Goal: Ask a question

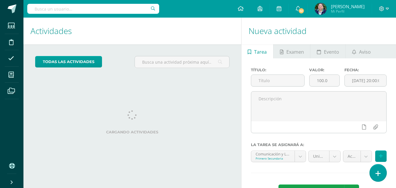
click at [377, 175] on icon at bounding box center [377, 173] width 5 height 7
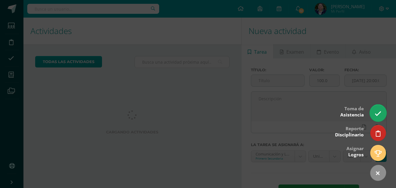
click at [378, 111] on icon at bounding box center [377, 113] width 7 height 7
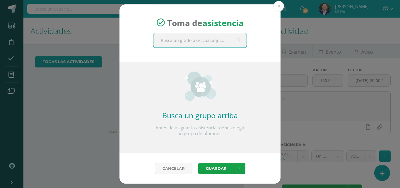
click at [204, 41] on input "text" at bounding box center [200, 40] width 93 height 14
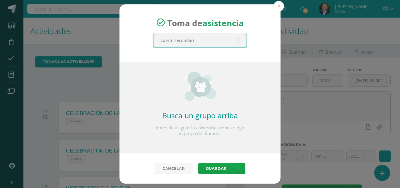
type input "cuarto secundaria"
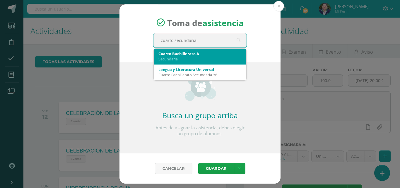
click at [188, 57] on div "Secundaria" at bounding box center [200, 58] width 83 height 5
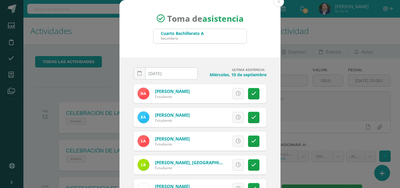
scroll to position [34, 0]
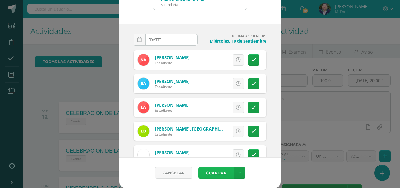
click at [212, 169] on button "Guardar" at bounding box center [216, 172] width 36 height 11
